Goal: Task Accomplishment & Management: Use online tool/utility

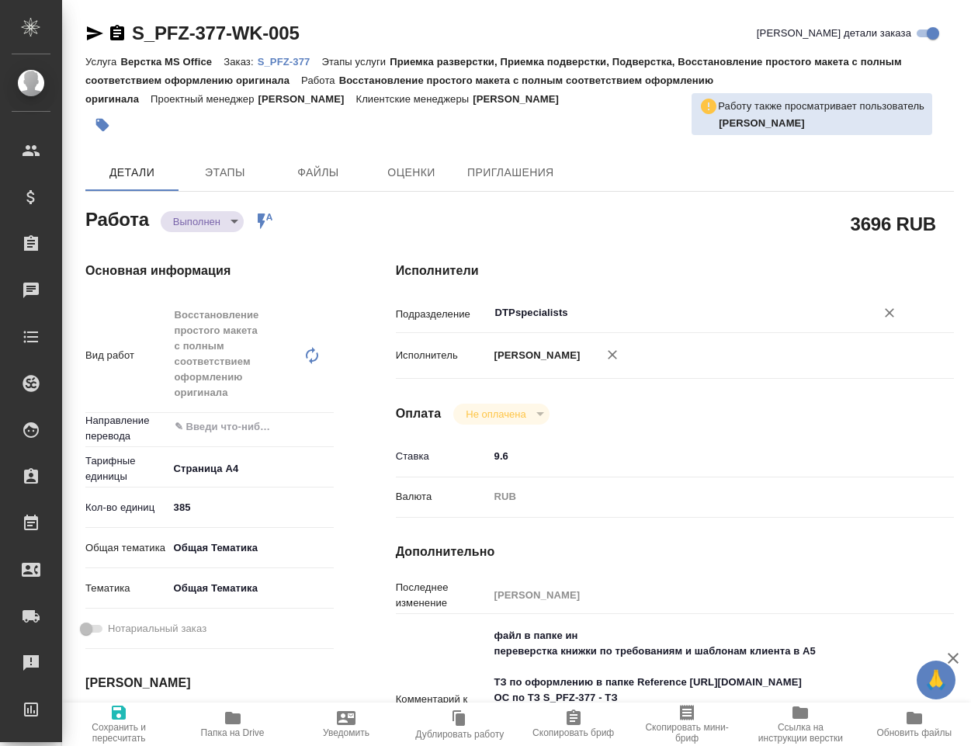
type textarea "x"
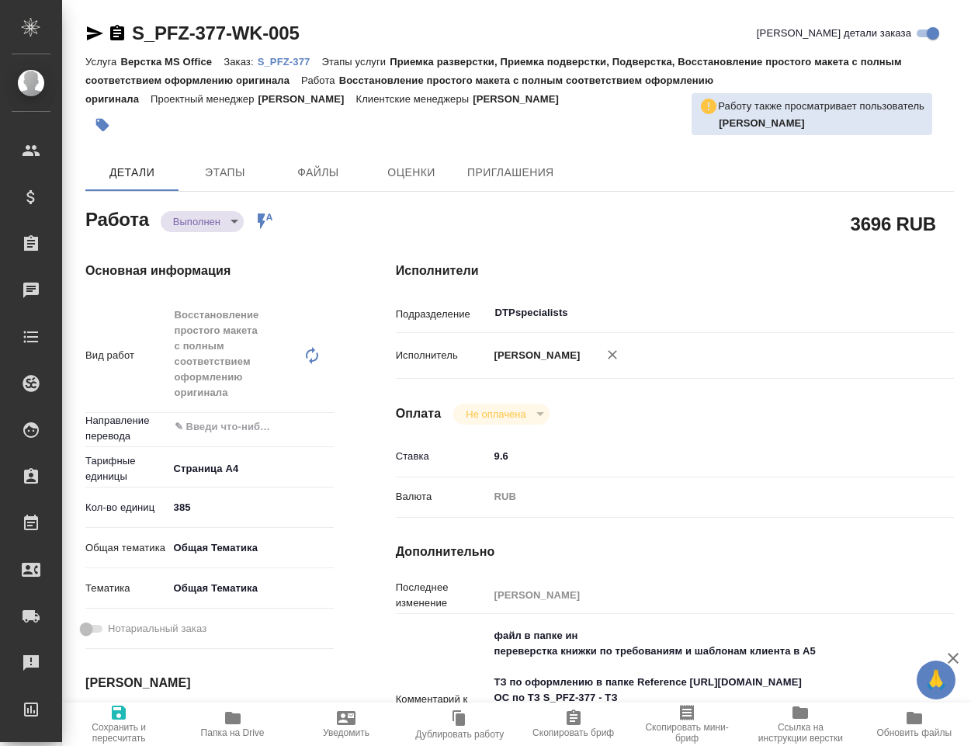
type textarea "x"
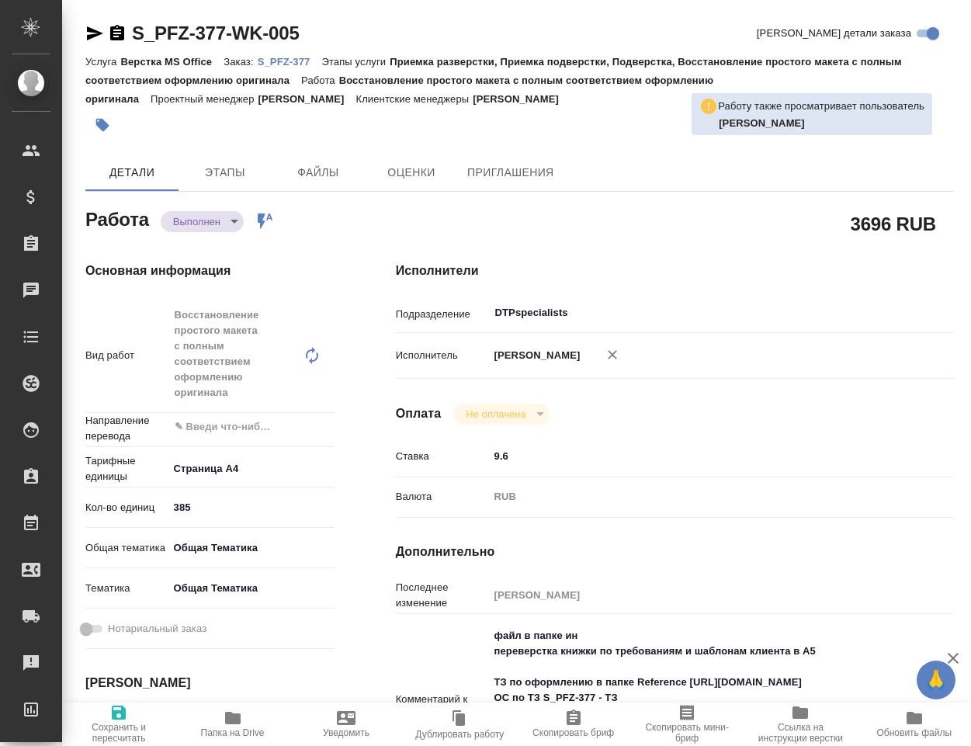
click at [234, 713] on icon "button" at bounding box center [233, 718] width 16 height 12
type textarea "x"
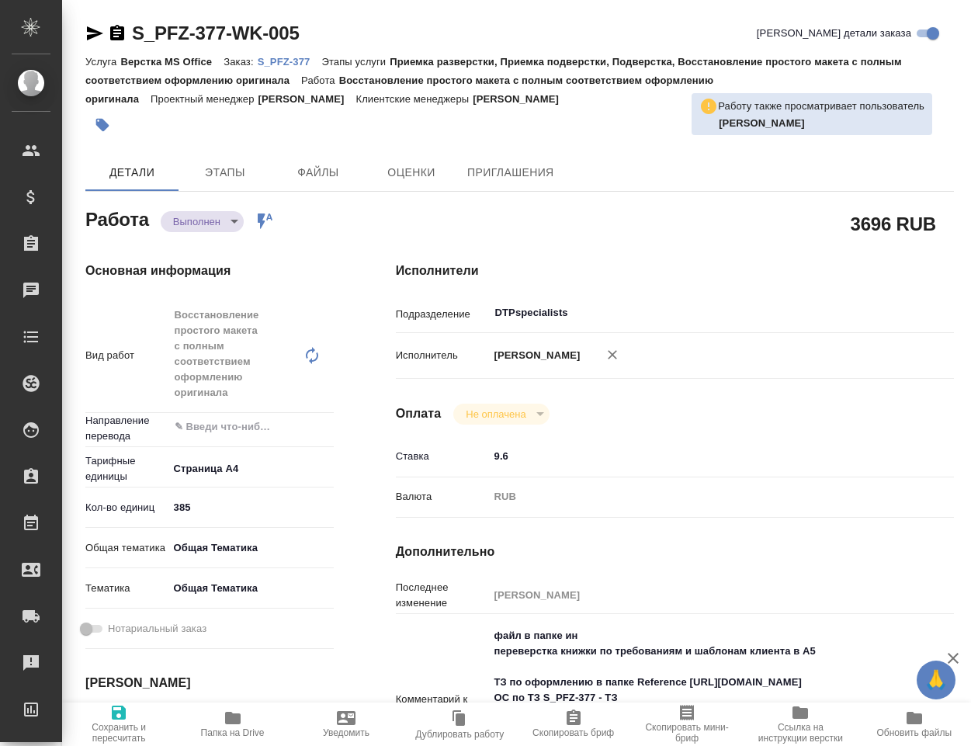
type textarea "x"
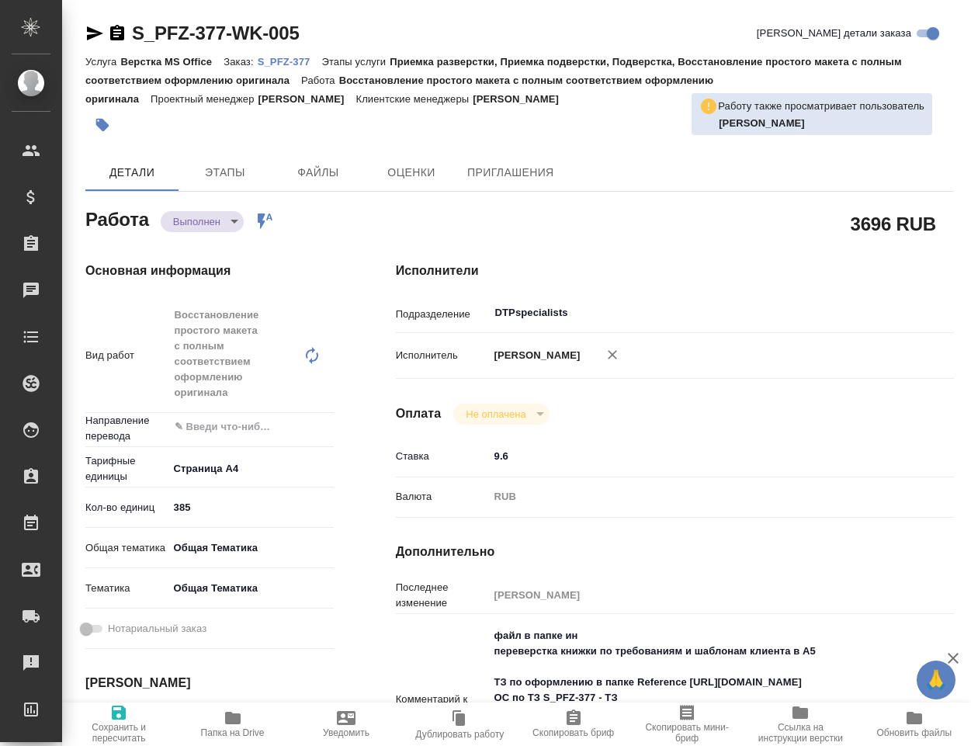
type textarea "x"
